Goal: Task Accomplishment & Management: Complete application form

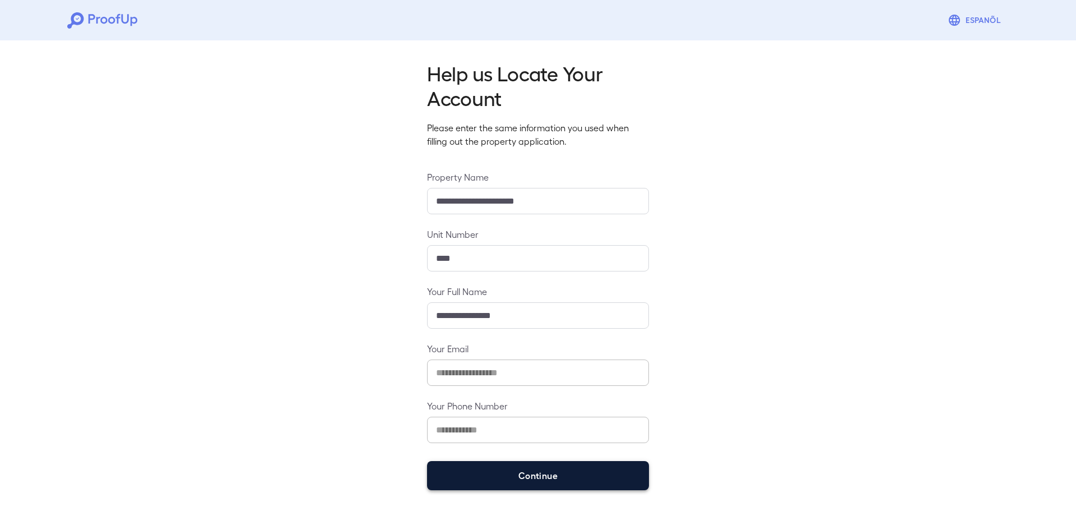
click at [529, 474] on button "Continue" at bounding box center [538, 475] width 222 height 29
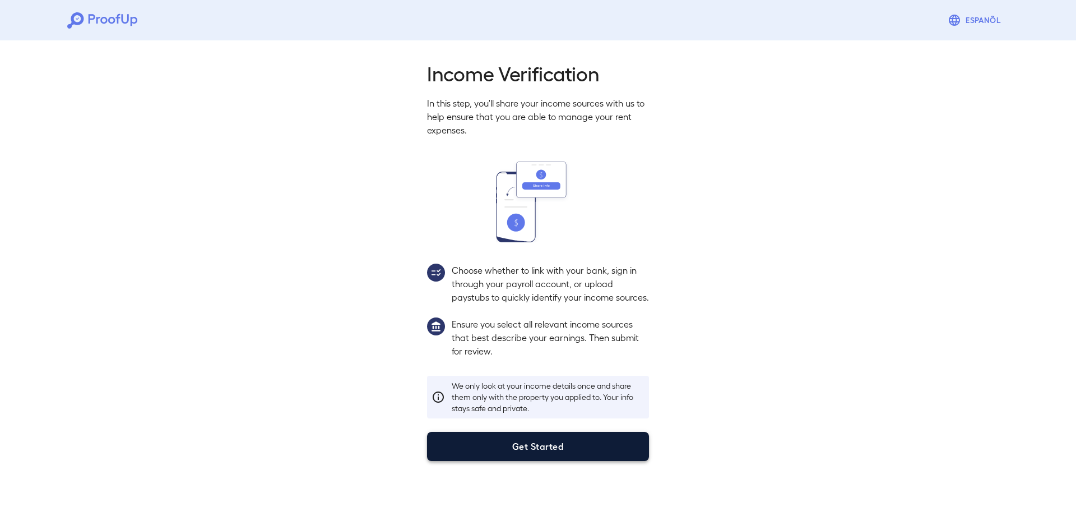
click at [540, 452] on button "Get Started" at bounding box center [538, 446] width 222 height 29
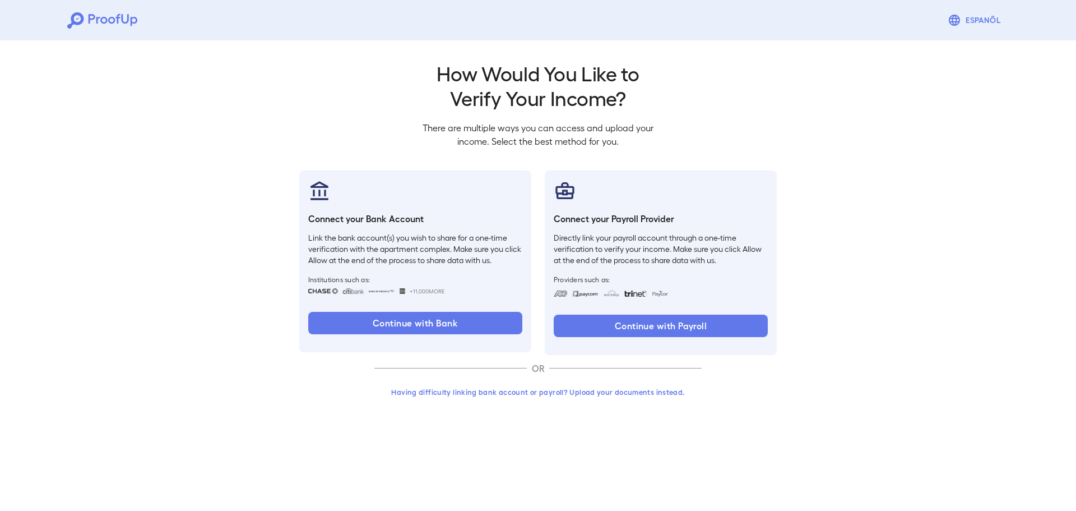
click at [534, 391] on button "Having difficulty linking bank account or payroll? Upload your documents instea…" at bounding box center [537, 392] width 327 height 20
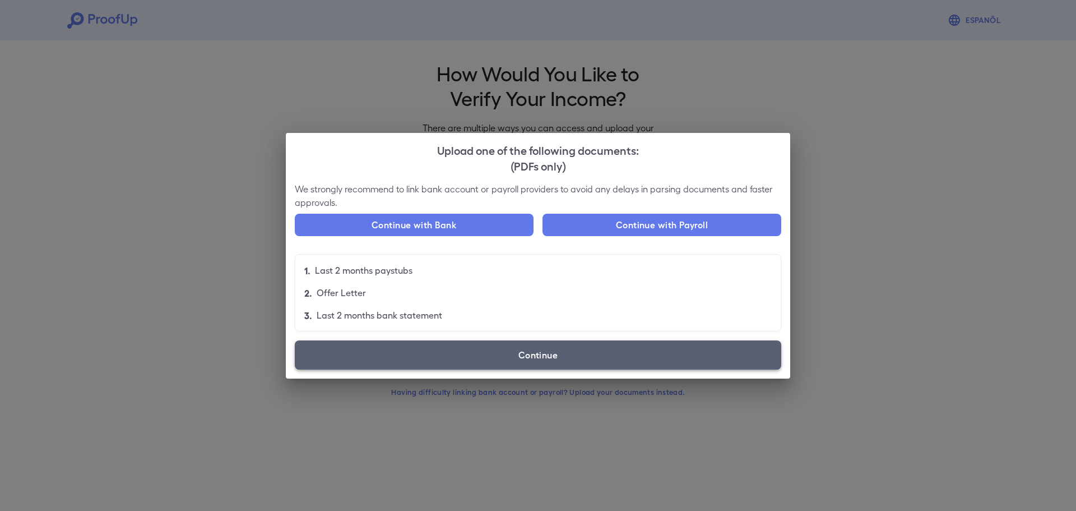
click at [474, 352] on label "Continue" at bounding box center [538, 354] width 487 height 29
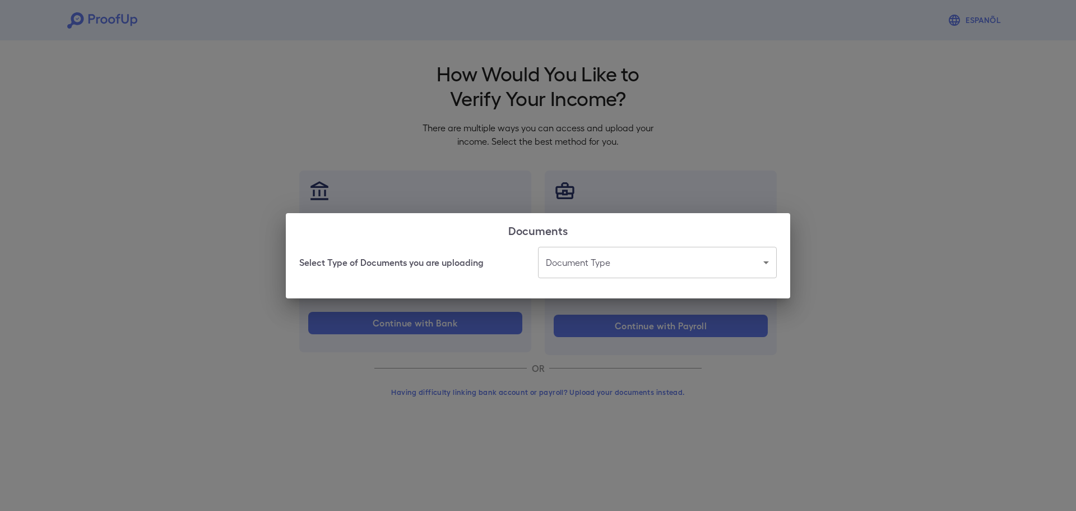
click at [691, 264] on body "Espanõl Go back How Would You Like to Verify Your Income? There are multiple wa…" at bounding box center [538, 214] width 1076 height 428
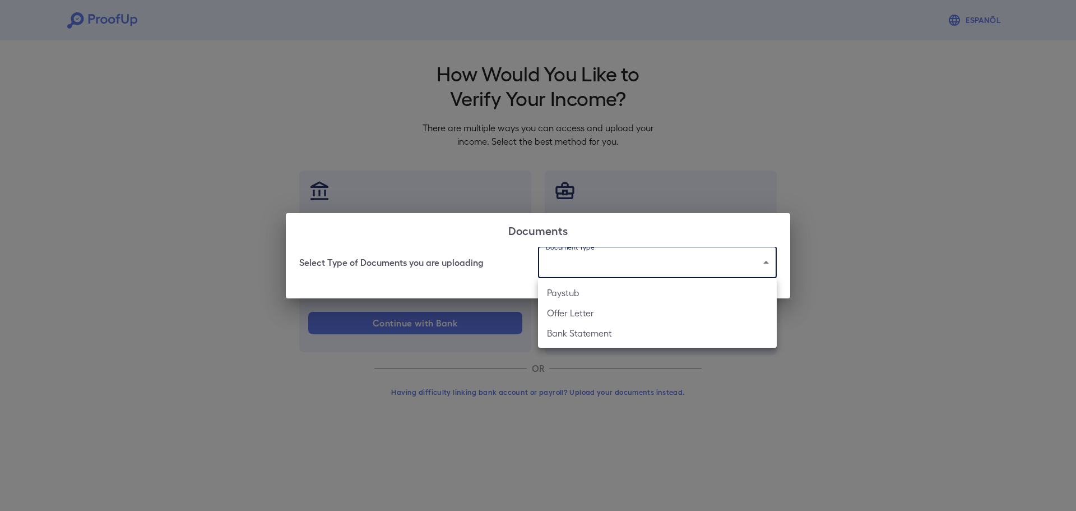
click at [640, 326] on li "Bank Statement" at bounding box center [657, 333] width 239 height 20
type input "**********"
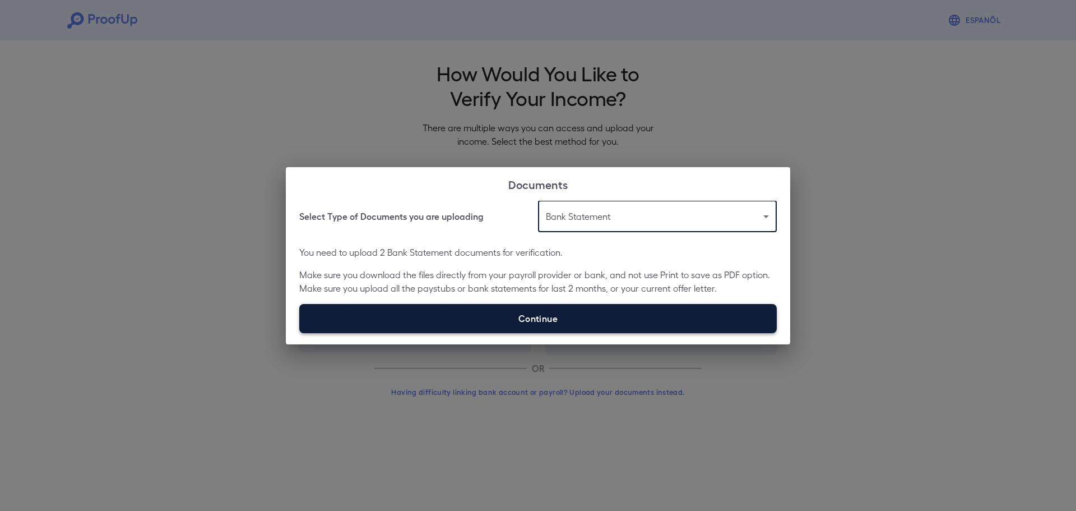
click at [494, 325] on label "Continue" at bounding box center [538, 318] width 478 height 29
click at [300, 332] on input "Continue" at bounding box center [299, 332] width 1 height 1
click at [584, 319] on label "Continue" at bounding box center [538, 318] width 478 height 29
click at [300, 332] on input "Continue" at bounding box center [299, 332] width 1 height 1
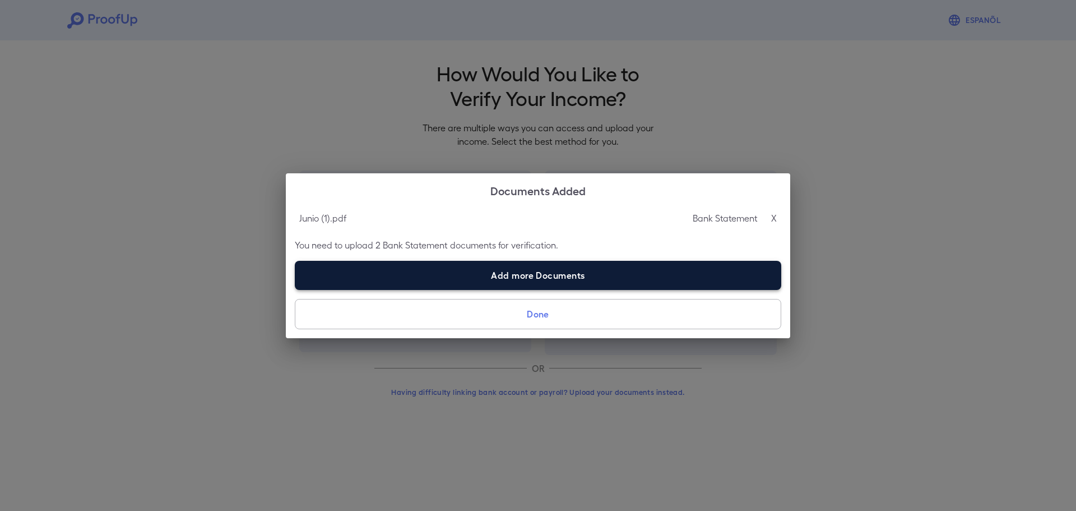
click at [560, 284] on label "Add more Documents" at bounding box center [538, 275] width 487 height 29
click at [295, 289] on input "Add more Documents" at bounding box center [295, 289] width 1 height 1
type input "**********"
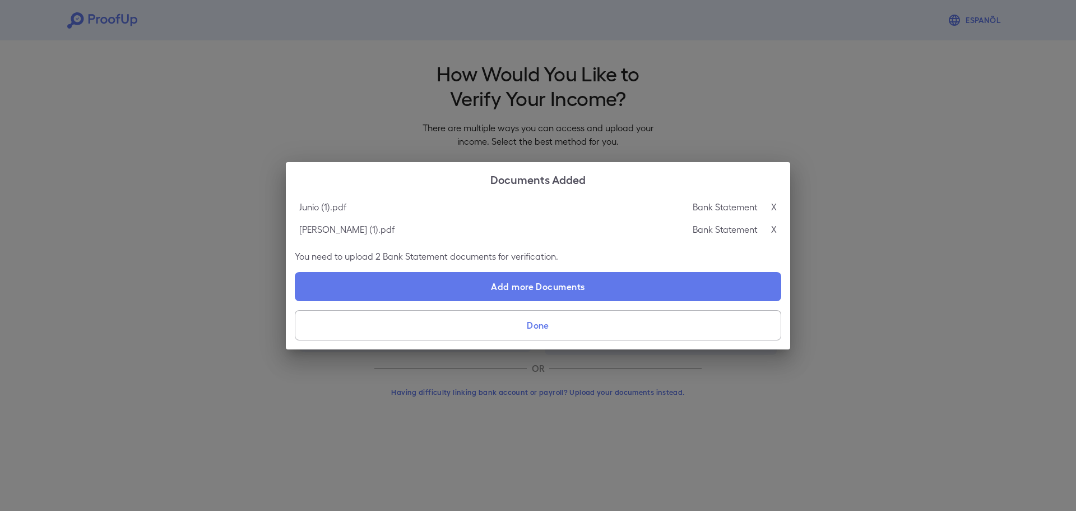
click at [544, 327] on button "Done" at bounding box center [538, 325] width 487 height 30
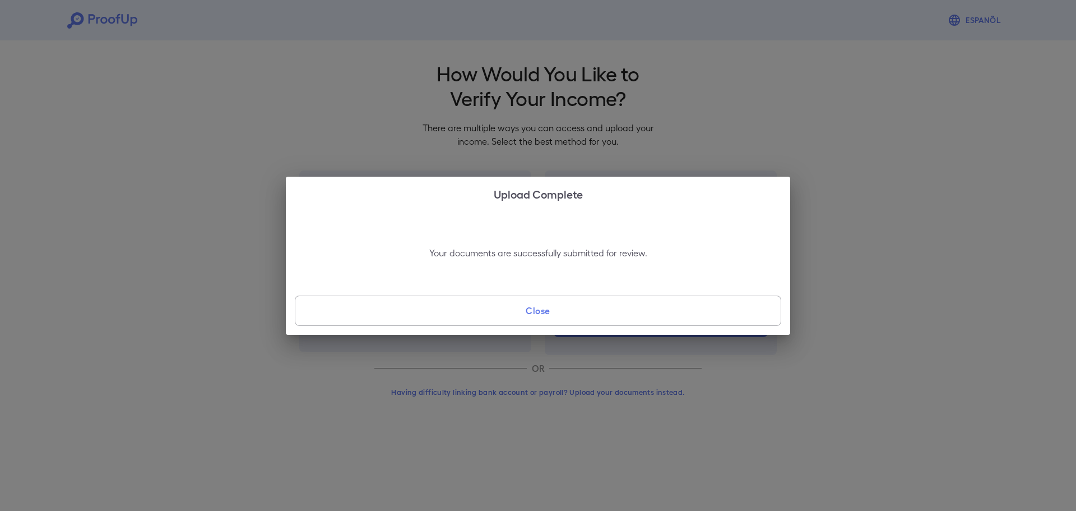
click at [580, 309] on button "Close" at bounding box center [538, 310] width 487 height 30
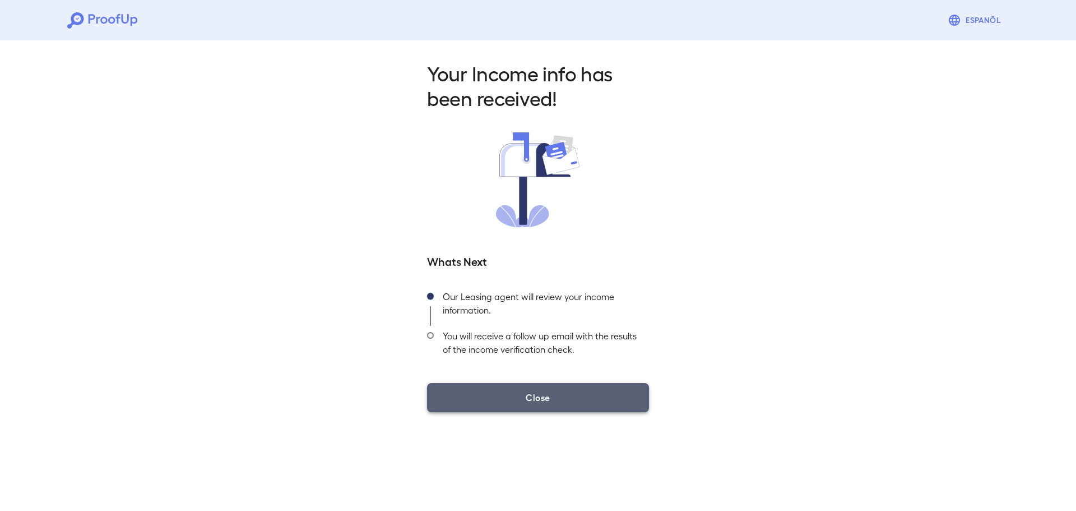
click at [542, 383] on button "Close" at bounding box center [538, 397] width 222 height 29
click at [558, 399] on button "Close" at bounding box center [538, 397] width 222 height 29
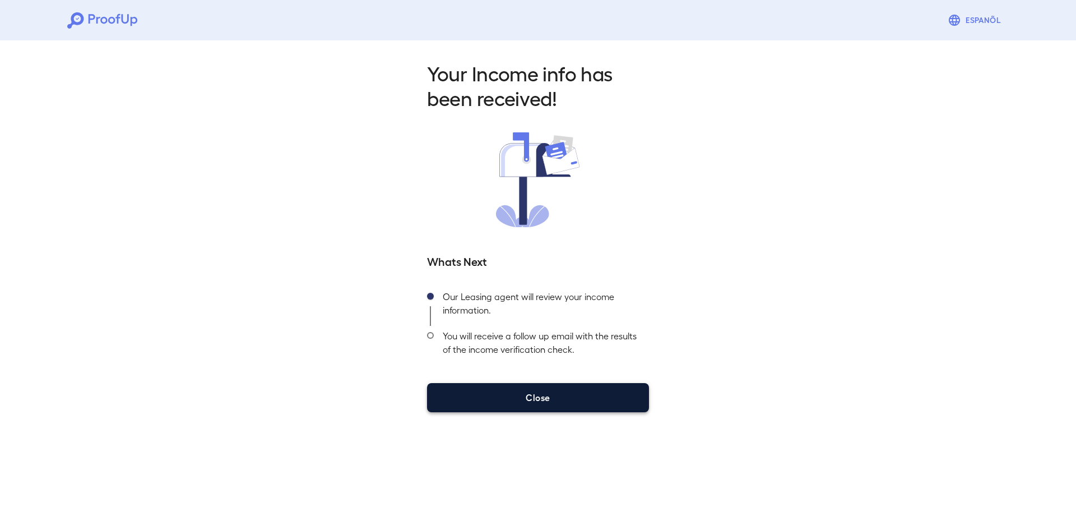
click at [548, 393] on button "Close" at bounding box center [538, 397] width 222 height 29
